Goal: Task Accomplishment & Management: Manage account settings

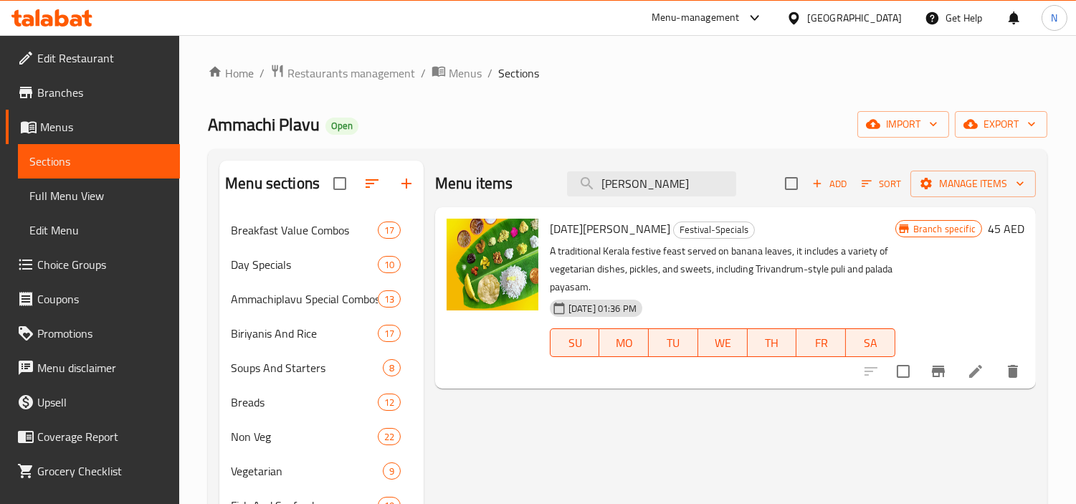
click at [885, 22] on div "United Arab Emirates" at bounding box center [854, 18] width 95 height 16
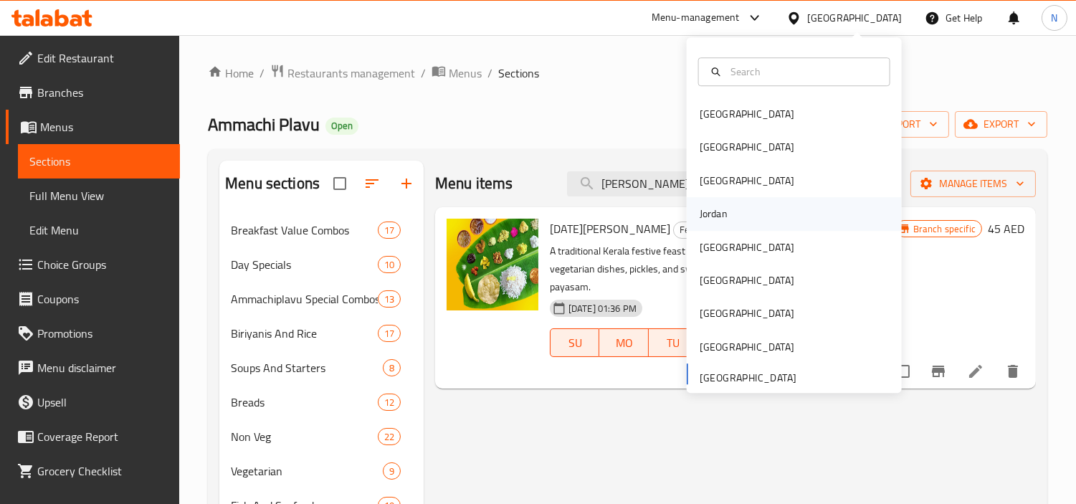
click at [761, 209] on div "Jordan" at bounding box center [794, 213] width 215 height 33
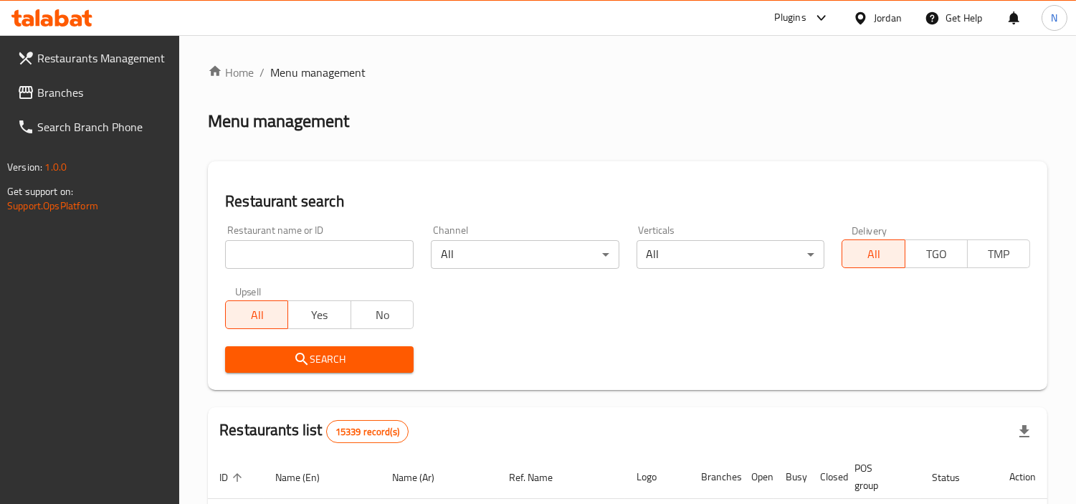
click at [310, 247] on input "search" at bounding box center [319, 254] width 189 height 29
paste input "772223"
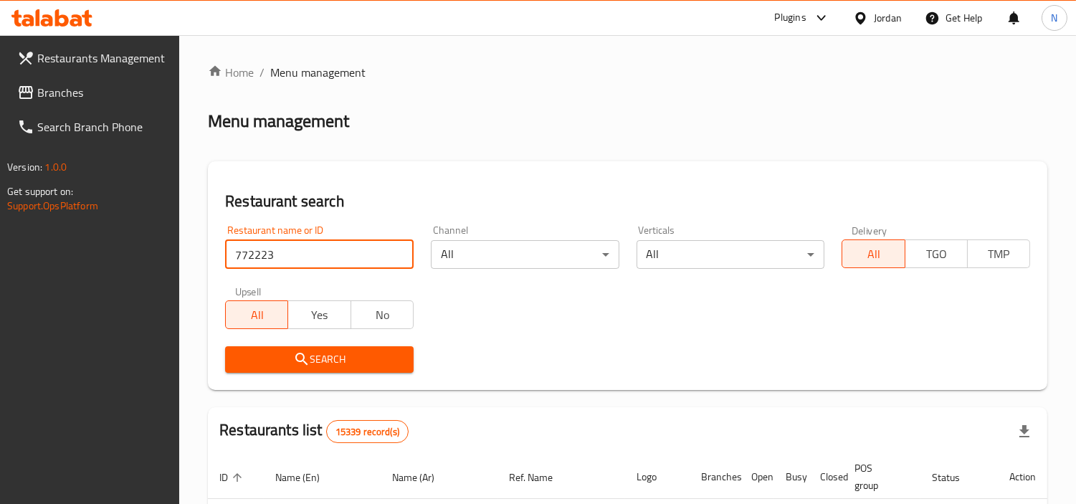
type input "772223"
click button "Search" at bounding box center [319, 359] width 189 height 27
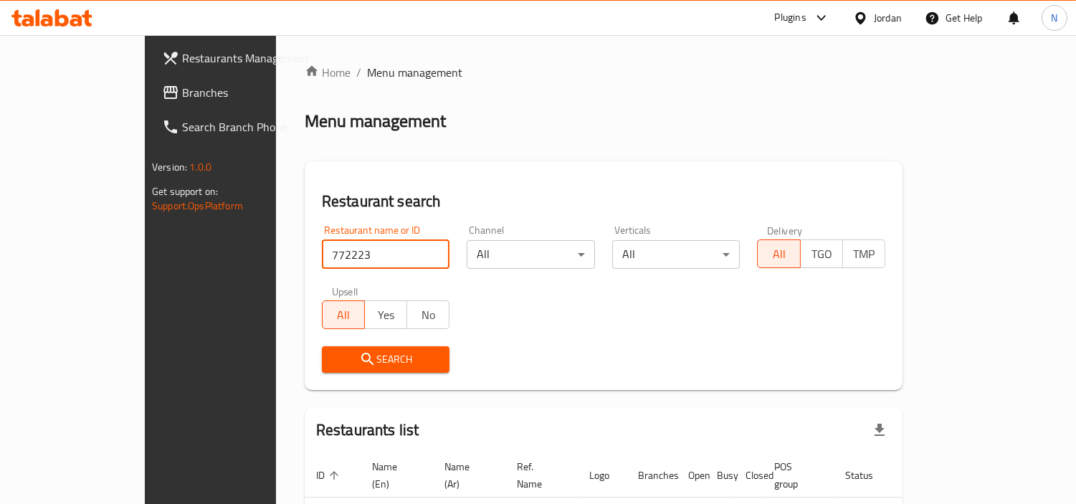
click at [182, 91] on span "Branches" at bounding box center [247, 92] width 131 height 17
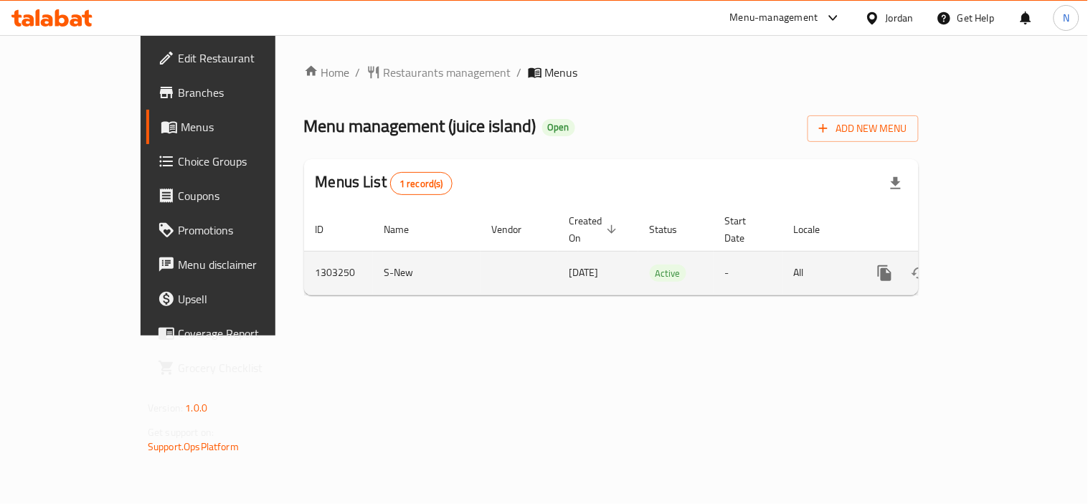
click at [1005, 256] on link "enhanced table" at bounding box center [988, 273] width 34 height 34
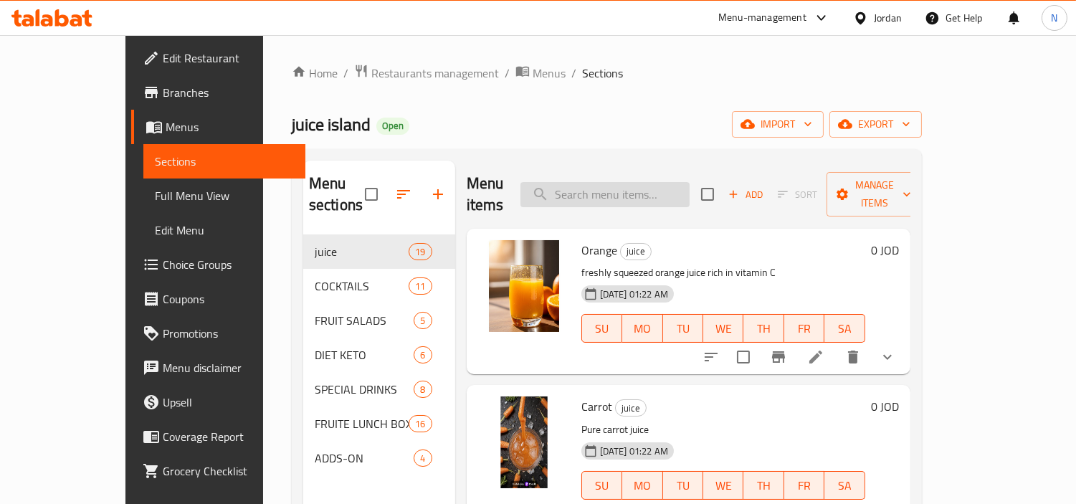
drag, startPoint x: 642, startPoint y: 171, endPoint x: 647, endPoint y: 176, distance: 7.6
click at [642, 182] on input "search" at bounding box center [604, 194] width 169 height 25
paste input "whole island platter"
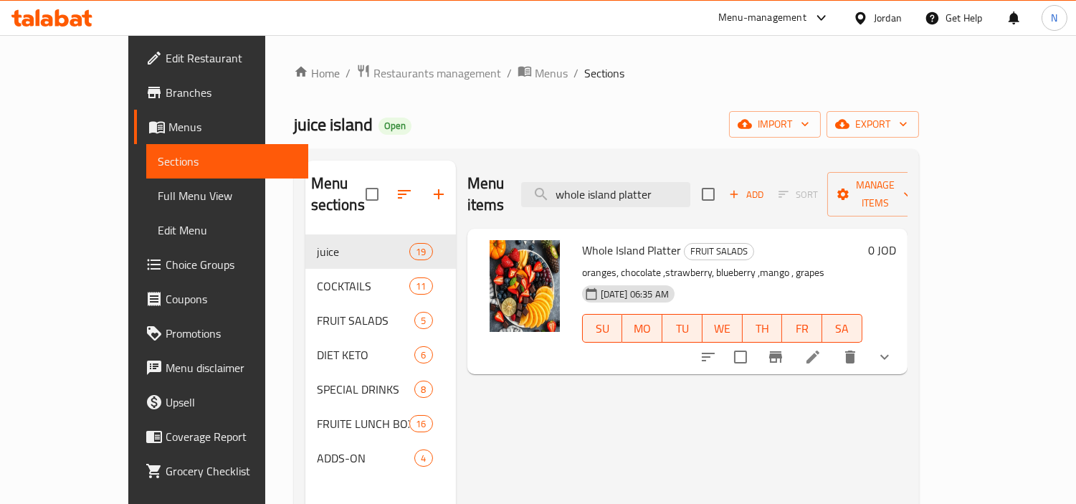
type input "whole island platter"
click at [822, 348] on icon at bounding box center [812, 356] width 17 height 17
